Goal: Find specific page/section: Find specific page/section

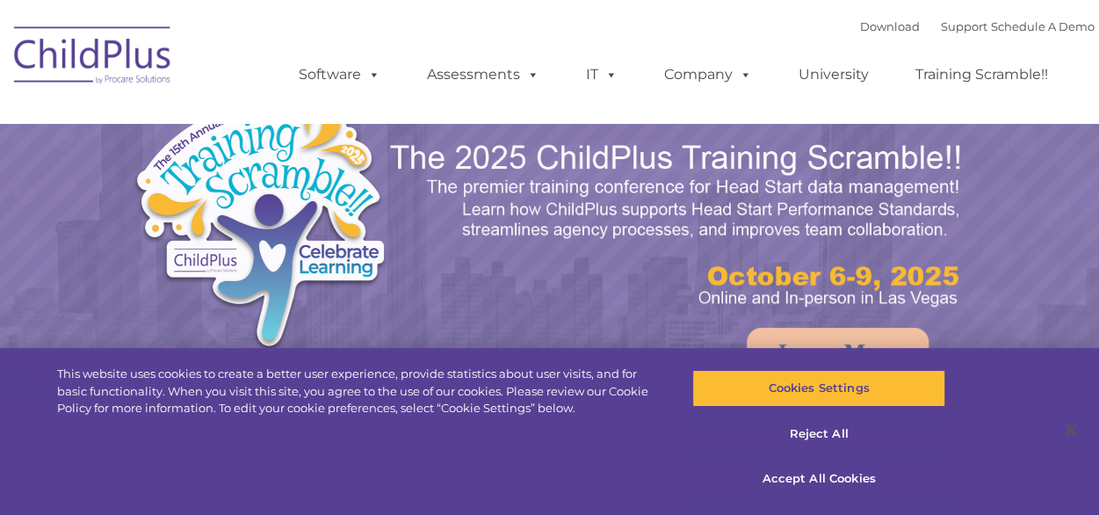
select select "MEDIUM"
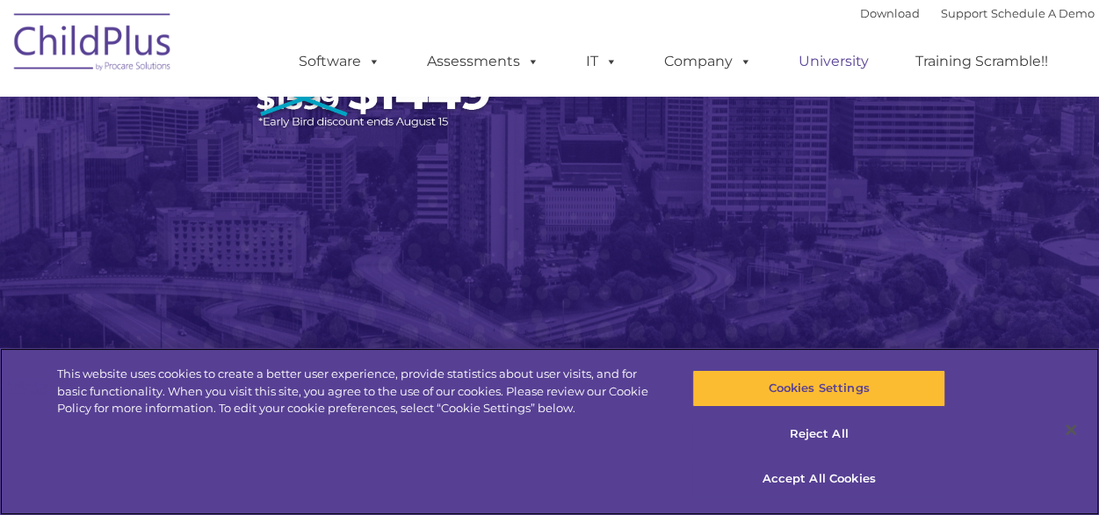
scroll to position [295, 0]
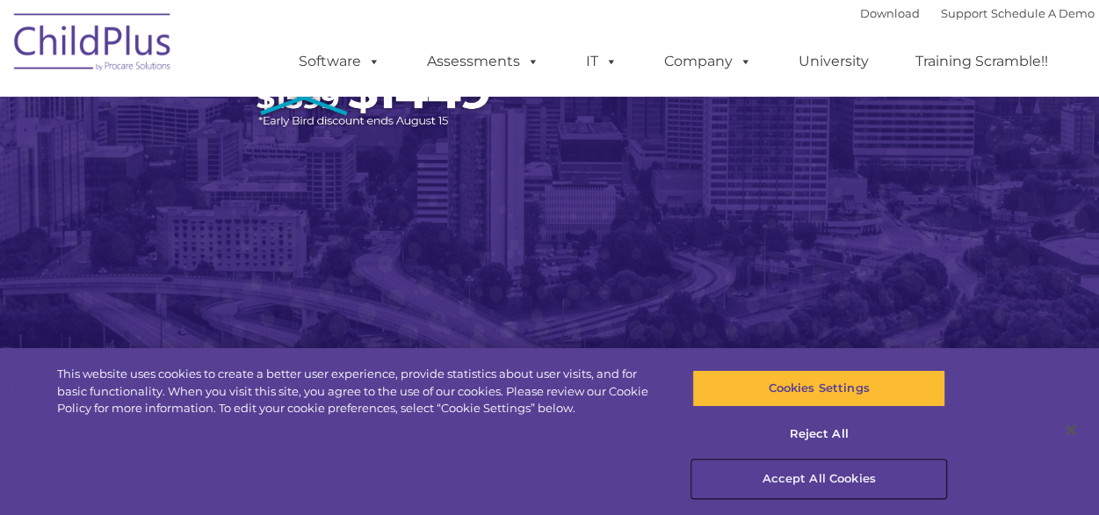
click at [812, 468] on button "Accept All Cookies" at bounding box center [818, 478] width 253 height 37
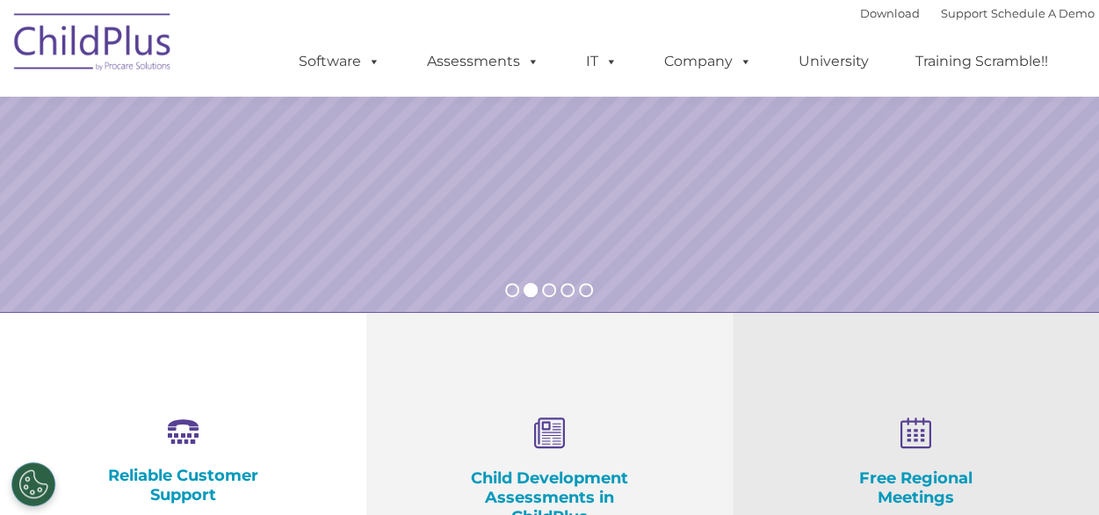
scroll to position [0, 0]
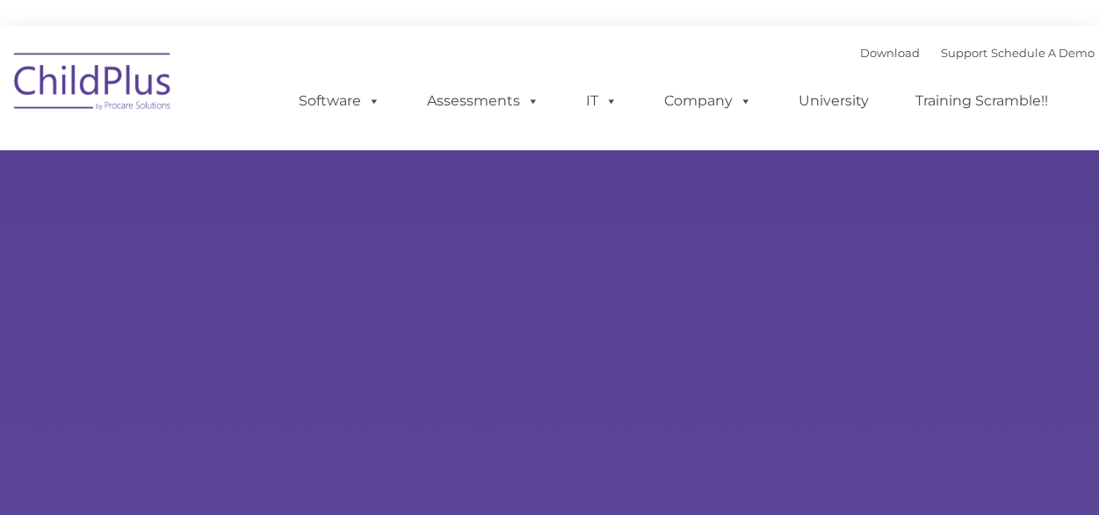
type input ""
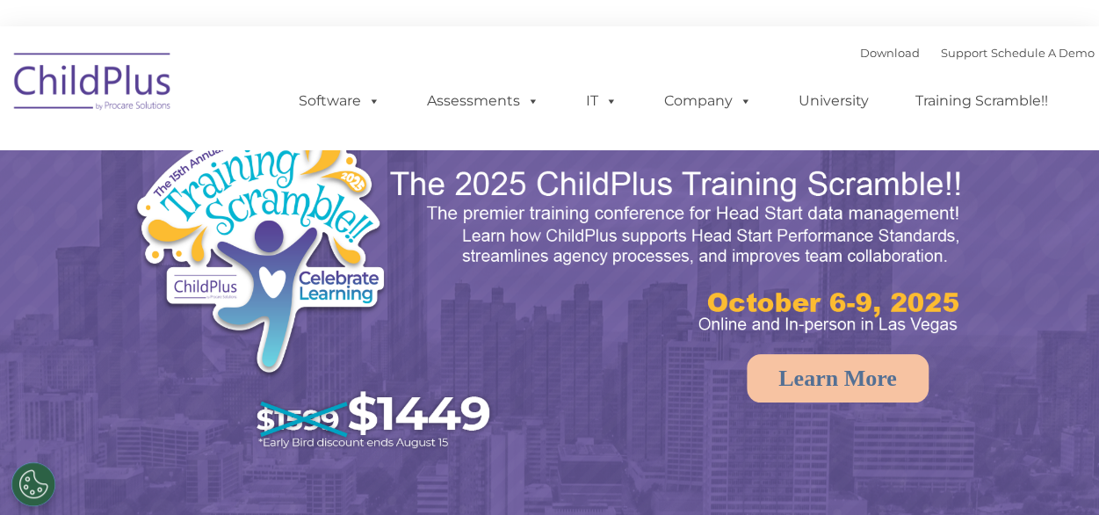
select select "MEDIUM"
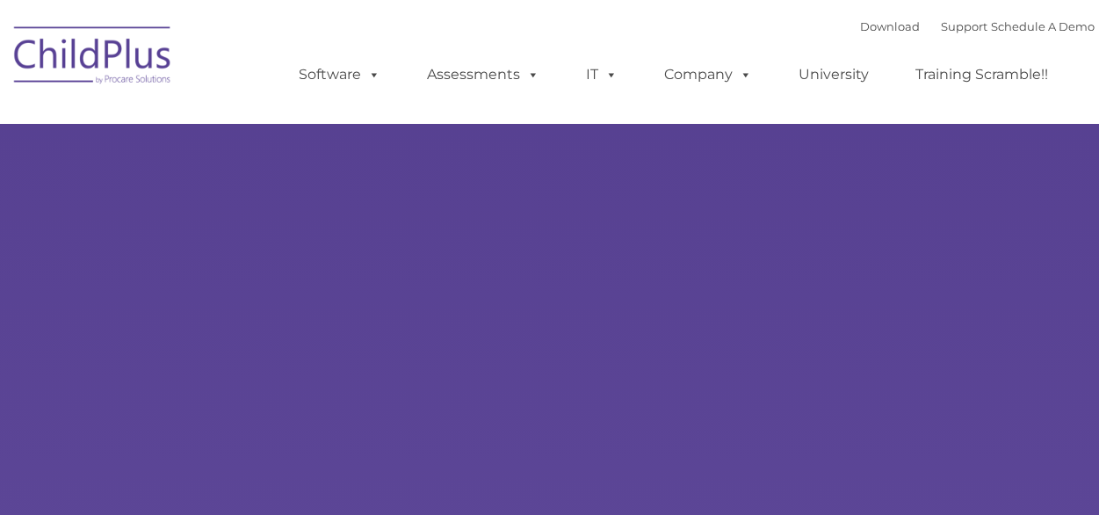
type input ""
